Goal: Complete application form

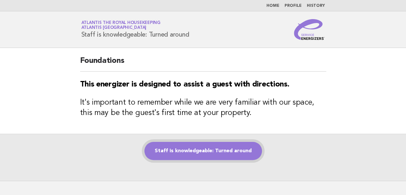
click at [199, 153] on link "Staff is knowledgeable: Turned around" at bounding box center [203, 151] width 118 height 18
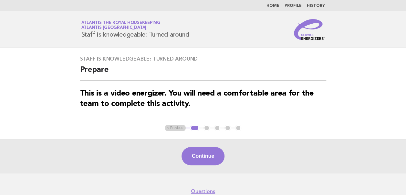
click at [199, 153] on button "Continue" at bounding box center [203, 156] width 43 height 18
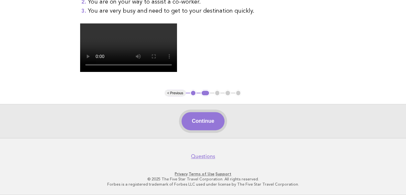
click at [203, 121] on button "Continue" at bounding box center [203, 121] width 43 height 18
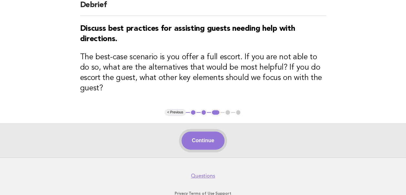
click at [201, 131] on button "Continue" at bounding box center [203, 140] width 43 height 18
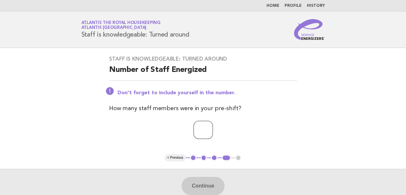
click at [201, 129] on input "number" at bounding box center [203, 130] width 19 height 18
type input "**"
click at [204, 182] on button "Continue" at bounding box center [203, 185] width 43 height 18
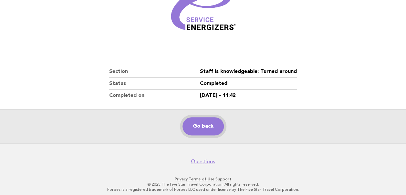
scroll to position [111, 0]
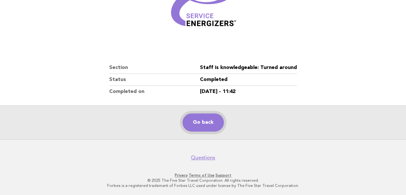
click at [198, 122] on link "Go back" at bounding box center [203, 122] width 41 height 18
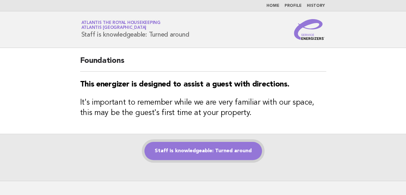
click at [183, 147] on link "Staff is knowledgeable: Turned around" at bounding box center [203, 151] width 118 height 18
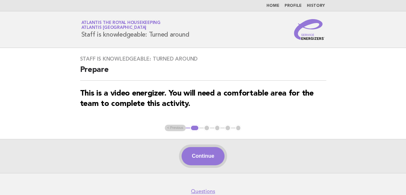
click at [202, 153] on button "Continue" at bounding box center [203, 156] width 43 height 18
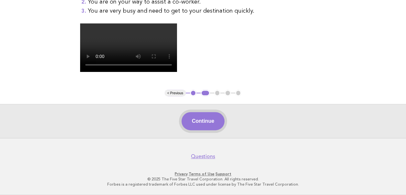
click at [200, 124] on button "Continue" at bounding box center [203, 121] width 43 height 18
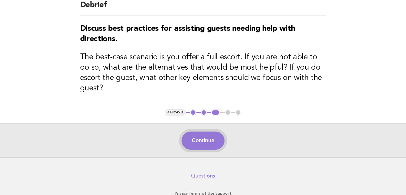
click at [199, 132] on button "Continue" at bounding box center [203, 140] width 43 height 18
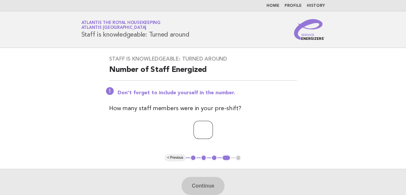
click at [194, 132] on input "number" at bounding box center [203, 130] width 19 height 18
type input "**"
click at [204, 187] on button "Continue" at bounding box center [203, 185] width 43 height 18
